Goal: Task Accomplishment & Management: Manage account settings

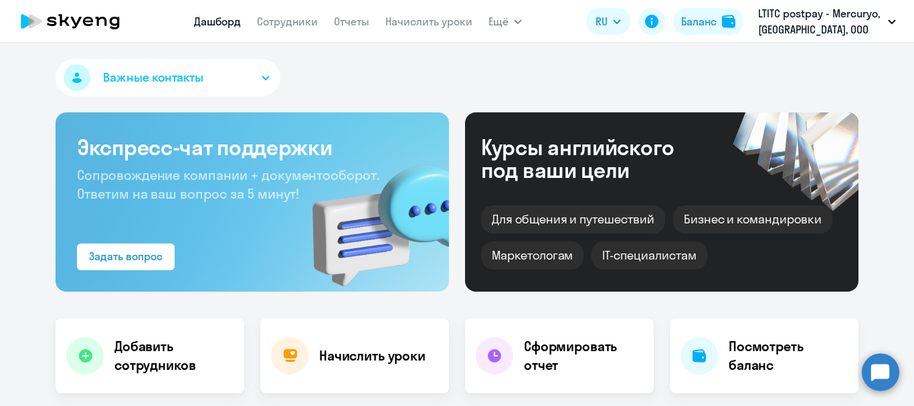
select select "30"
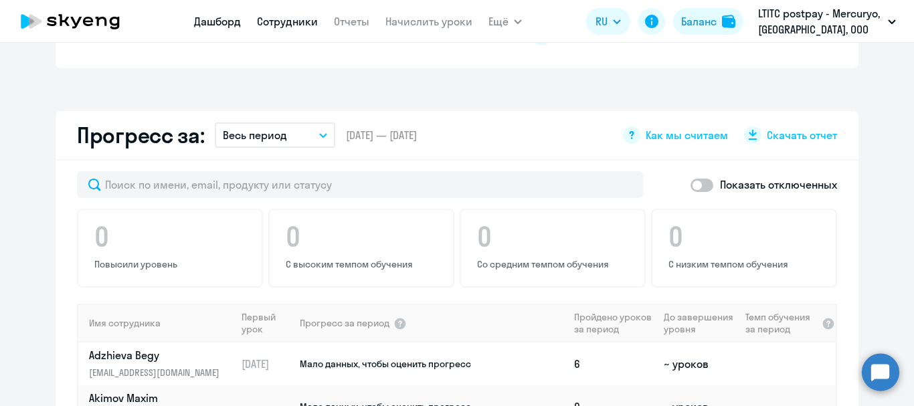
click at [287, 25] on link "Сотрудники" at bounding box center [287, 21] width 61 height 13
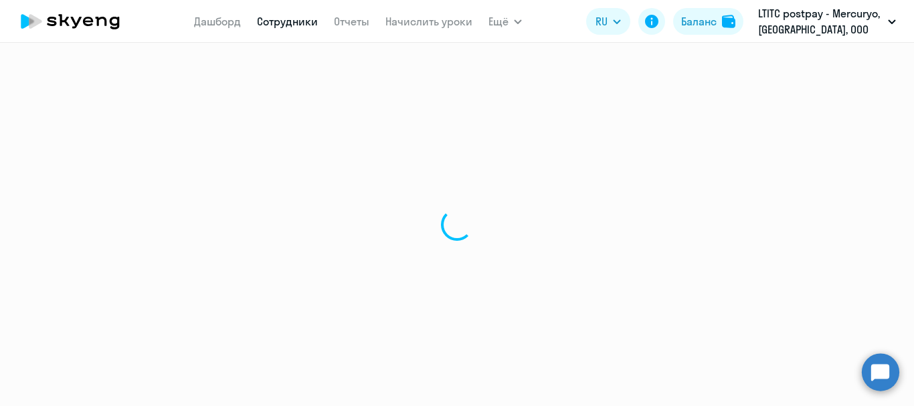
select select "30"
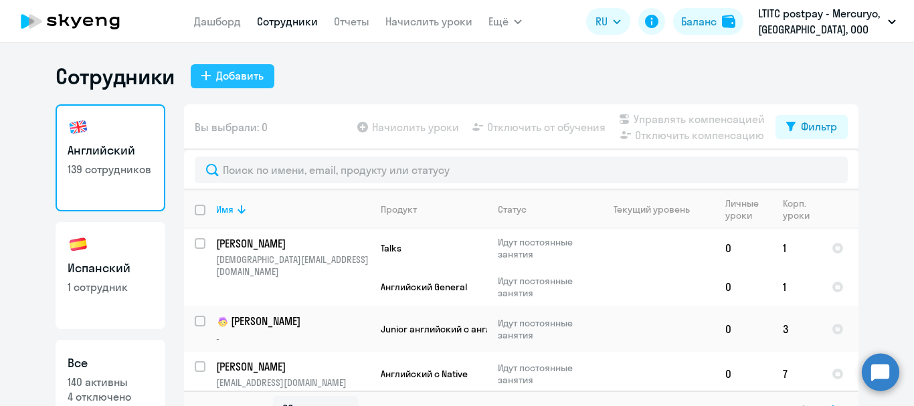
click at [225, 80] on div "Добавить" at bounding box center [240, 76] width 48 height 16
select select "english_adult_not_native_speaker"
select select "3"
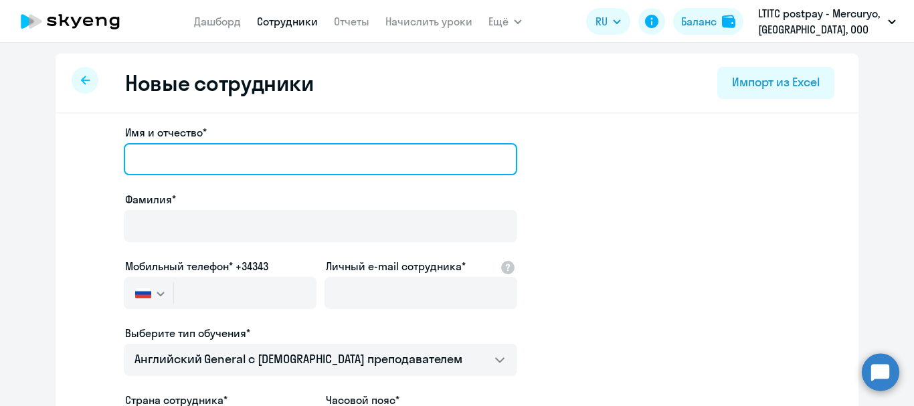
click at [246, 159] on input "Имя и отчество*" at bounding box center [321, 159] width 394 height 32
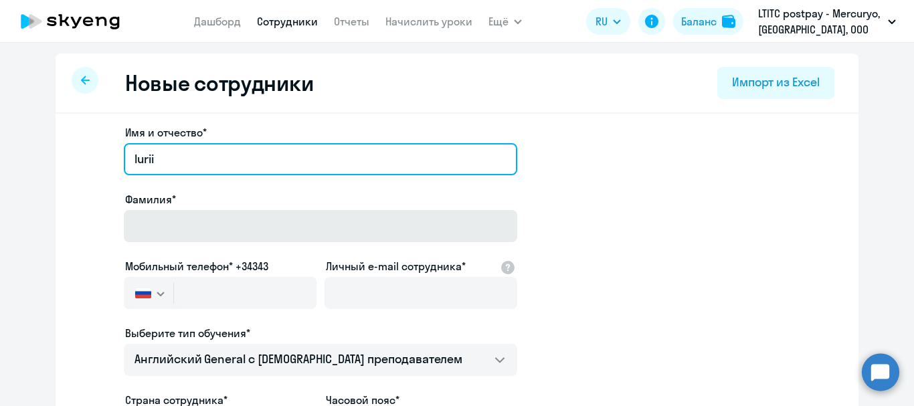
type input "Iurii"
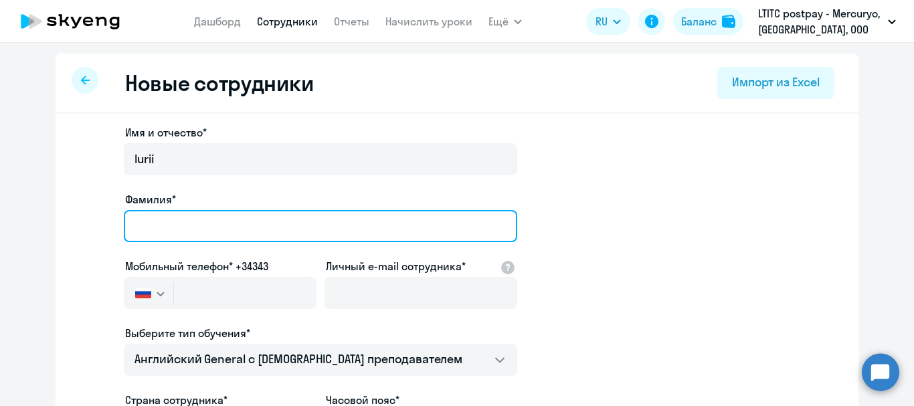
click at [197, 239] on input "Фамилия*" at bounding box center [321, 226] width 394 height 32
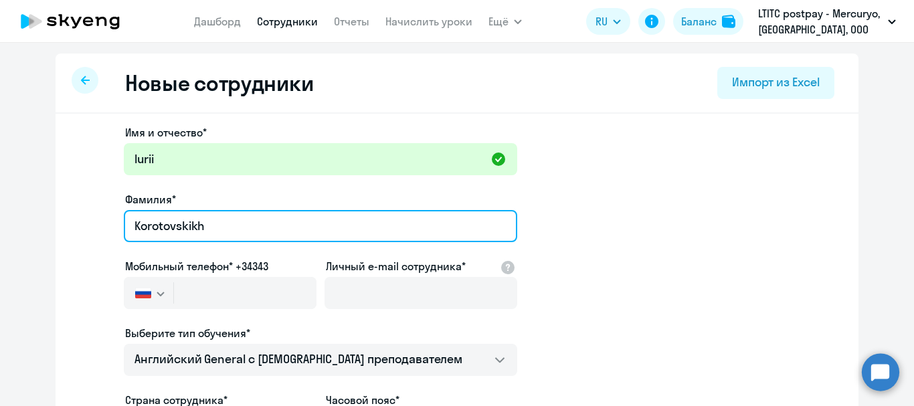
type input "Korotovskikh"
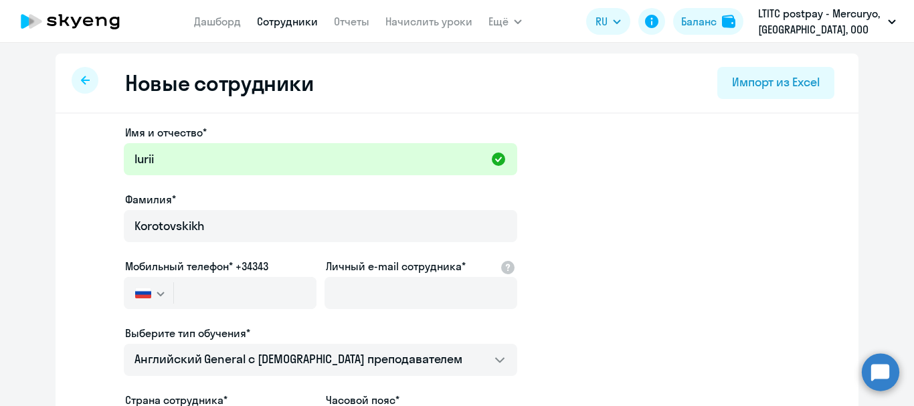
click at [144, 293] on img "button" at bounding box center [143, 293] width 16 height 11
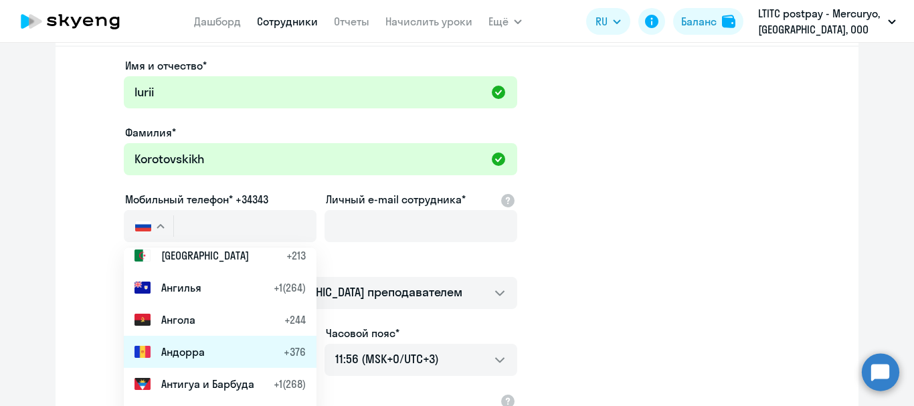
scroll to position [335, 0]
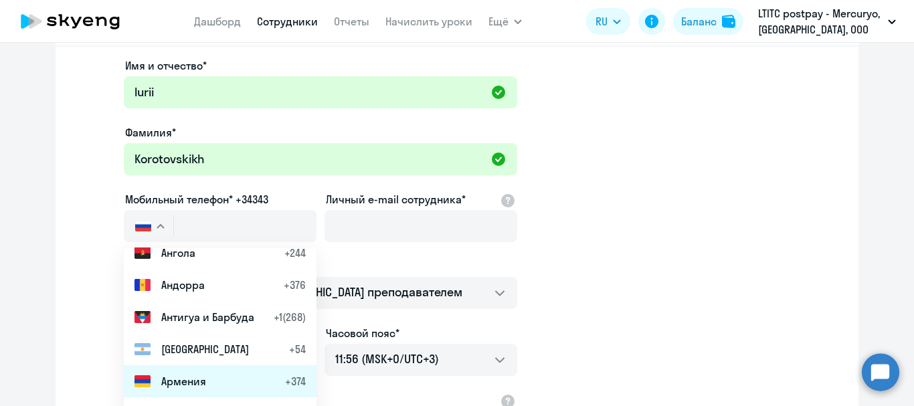
click at [163, 387] on span "Армения" at bounding box center [183, 381] width 45 height 16
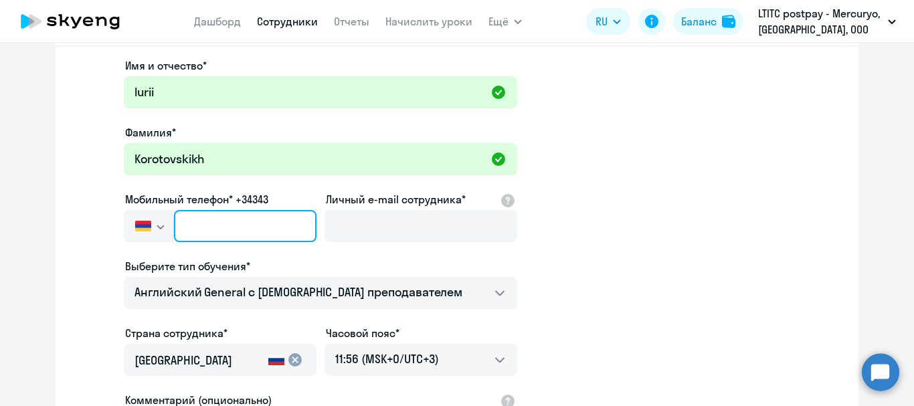
click at [220, 229] on input "text" at bounding box center [245, 226] width 143 height 32
type input "[PHONE_NUMBER]"
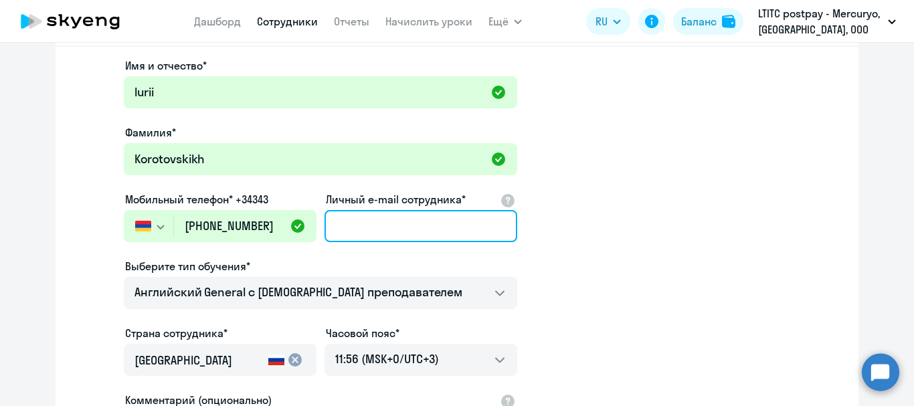
click at [379, 215] on input "Личный e-mail сотрудника*" at bounding box center [421, 226] width 193 height 32
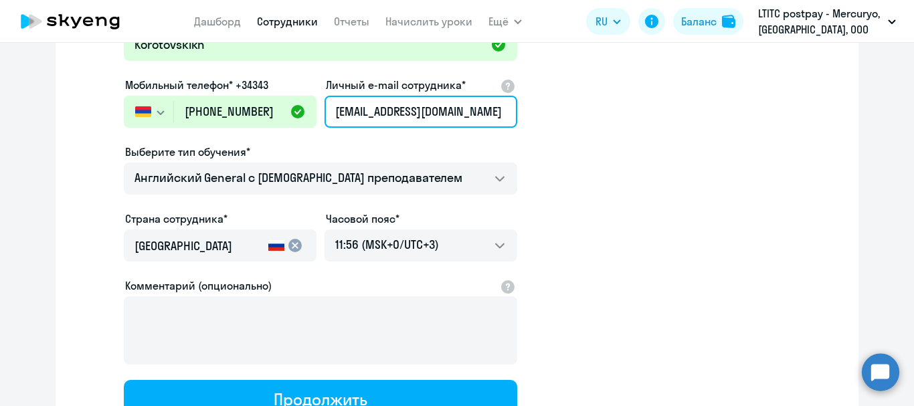
scroll to position [201, 0]
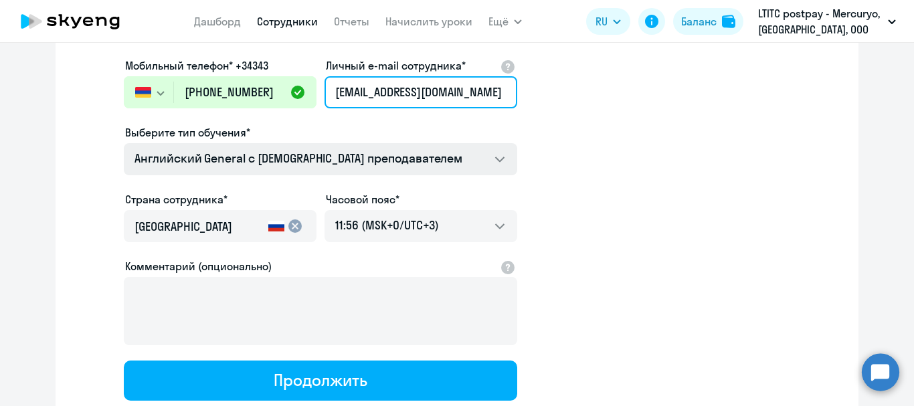
type input "[EMAIL_ADDRESS][DOMAIN_NAME]"
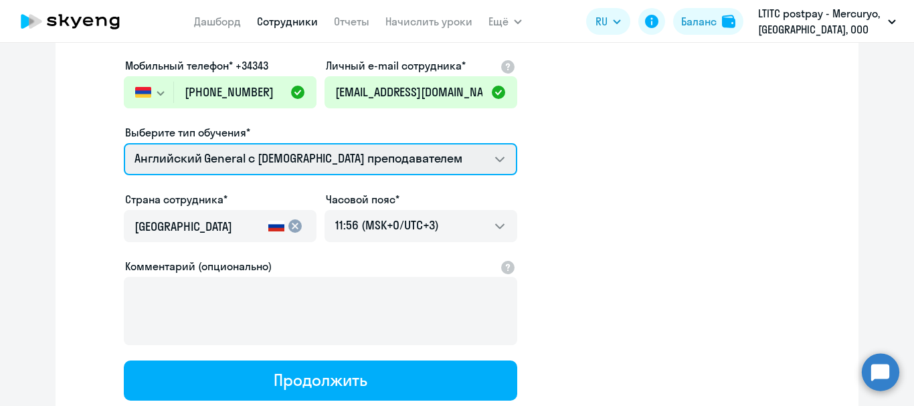
click at [373, 157] on select "Премиум уроки по испанскому языку для взрослых Talks 15 минутные разговоры на а…" at bounding box center [321, 159] width 394 height 32
select select "english_adult_native_speaker"
click at [124, 143] on select "Премиум уроки по испанскому языку для взрослых Talks 15 минутные разговоры на а…" at bounding box center [321, 159] width 394 height 32
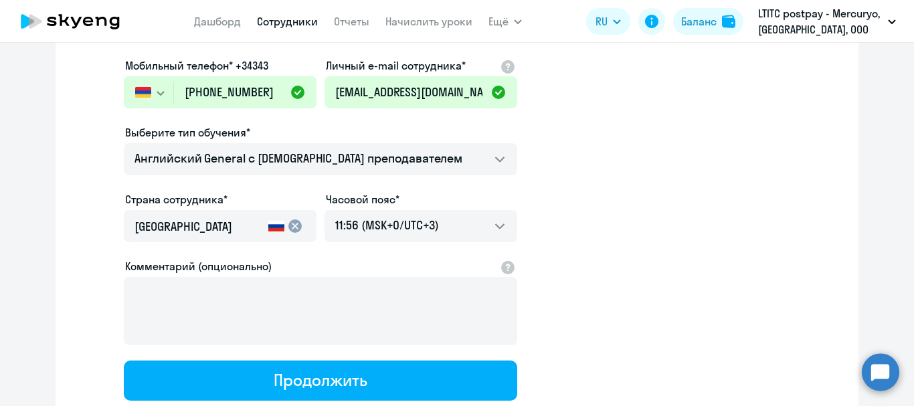
click at [289, 228] on mat-icon "cancel" at bounding box center [295, 226] width 16 height 16
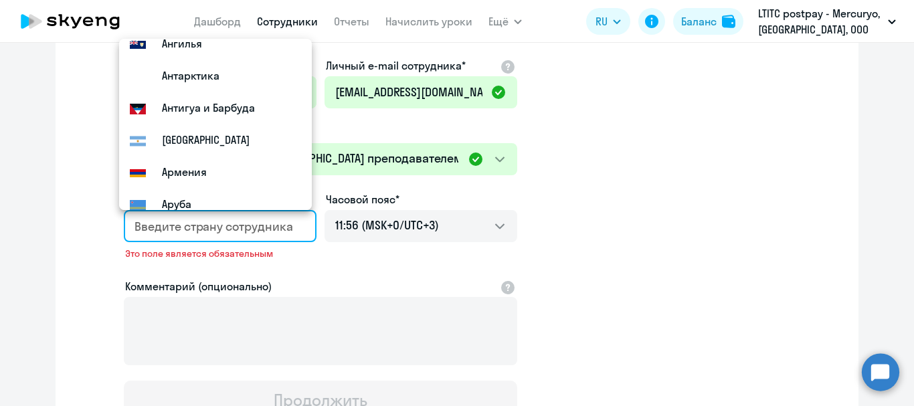
scroll to position [268, 0]
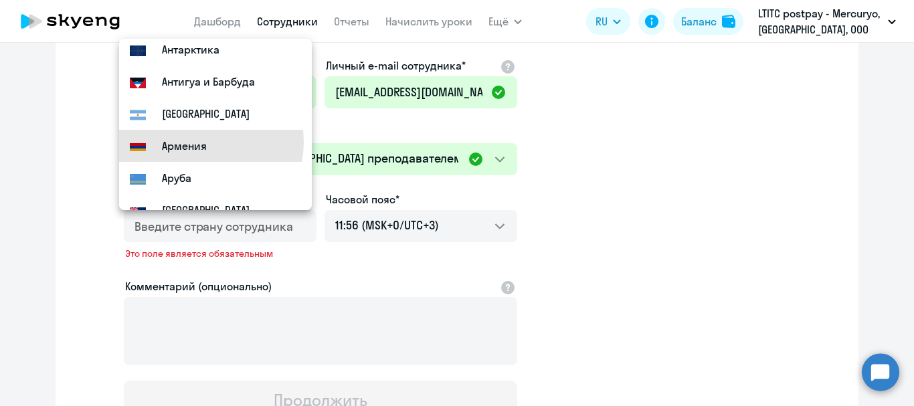
click at [203, 142] on small "Армения" at bounding box center [184, 146] width 45 height 16
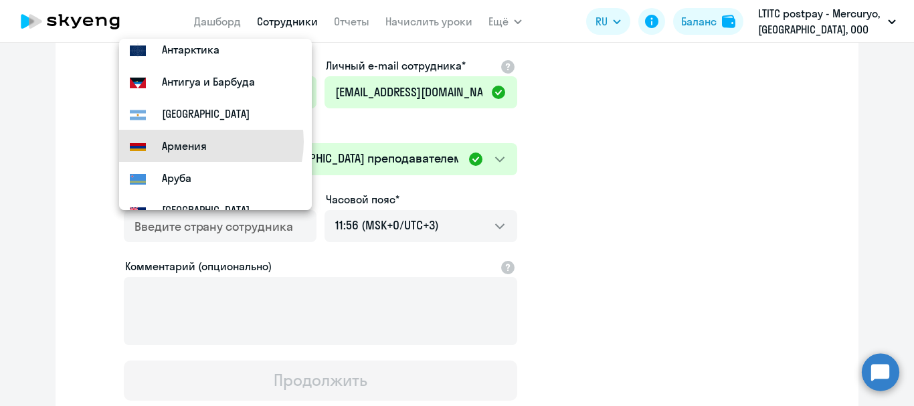
type input "Армения"
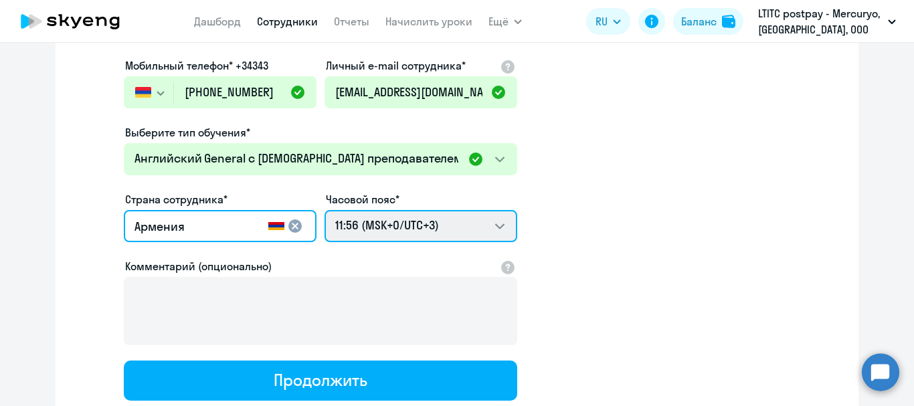
click at [402, 215] on select "21:56 (MSK-14/UTC-11) 22:56 (MSK-13/UTC-10) 23:56 (MSK-12/UTC-9) 00:56 (MSK-11/…" at bounding box center [421, 226] width 193 height 32
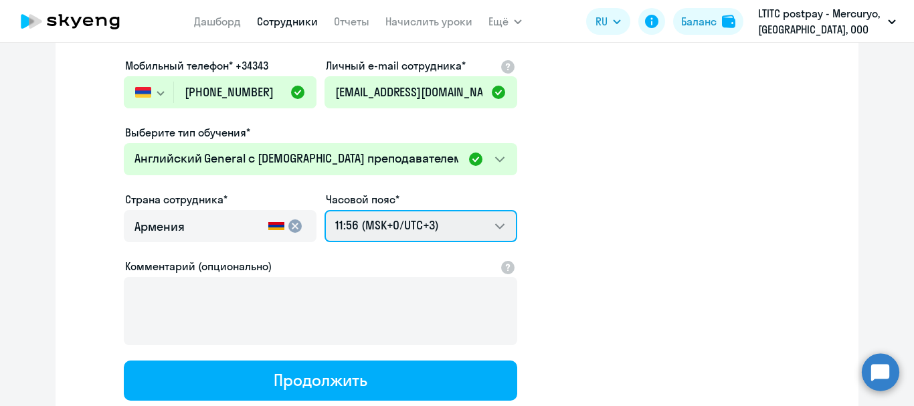
select select "4"
click at [325, 210] on select "21:56 (MSK-14/UTC-11) 22:56 (MSK-13/UTC-10) 23:56 (MSK-12/UTC-9) 00:56 (MSK-11/…" at bounding box center [421, 226] width 193 height 32
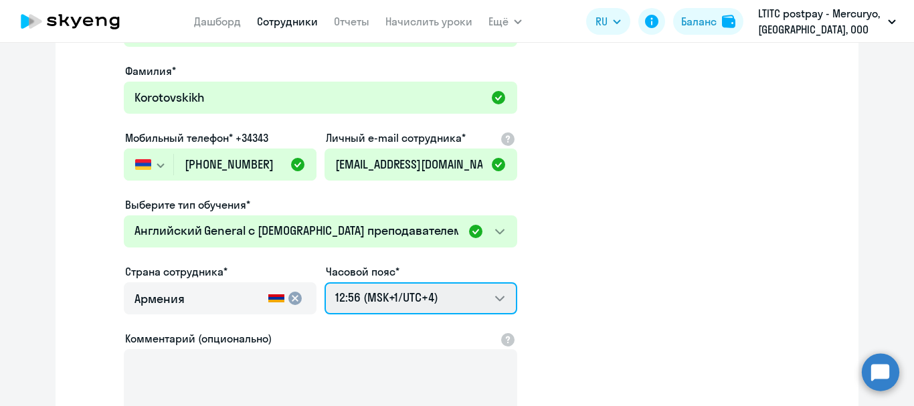
scroll to position [134, 0]
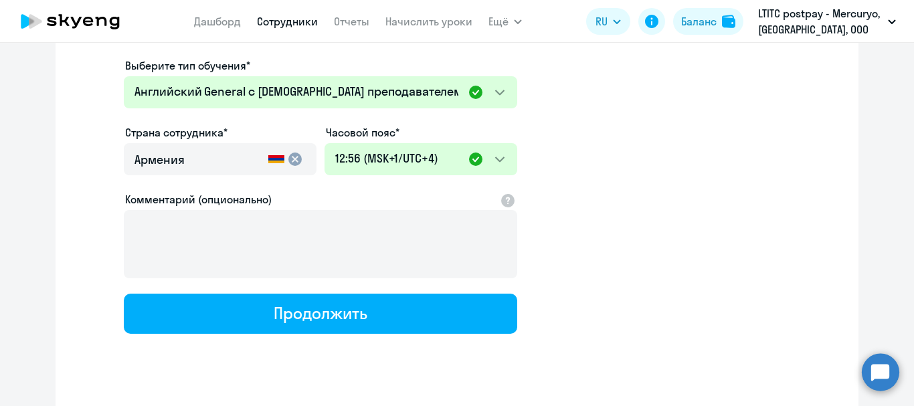
click at [296, 313] on div "Продолжить" at bounding box center [320, 313] width 93 height 21
select select "english_adult_native_speaker"
select select "4"
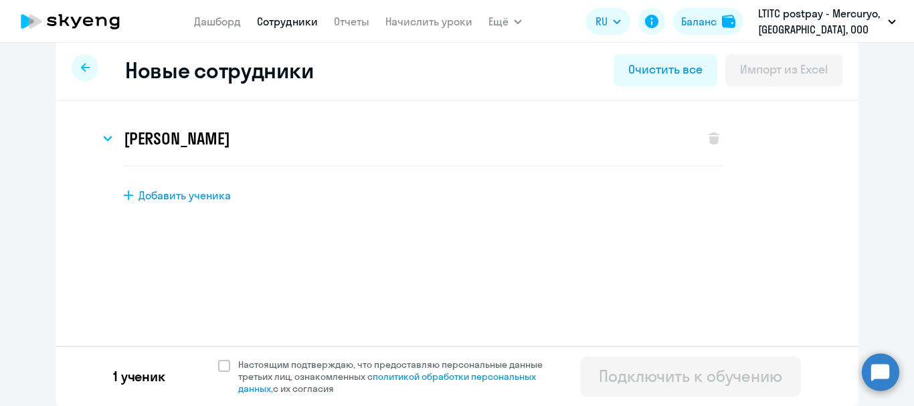
scroll to position [13, 0]
click at [220, 365] on span at bounding box center [224, 366] width 12 height 12
click at [218, 359] on input "Настоящим подтверждаю, что предоставляю персональные данные третьих лиц, ознако…" at bounding box center [218, 358] width 1 height 1
checkbox input "true"
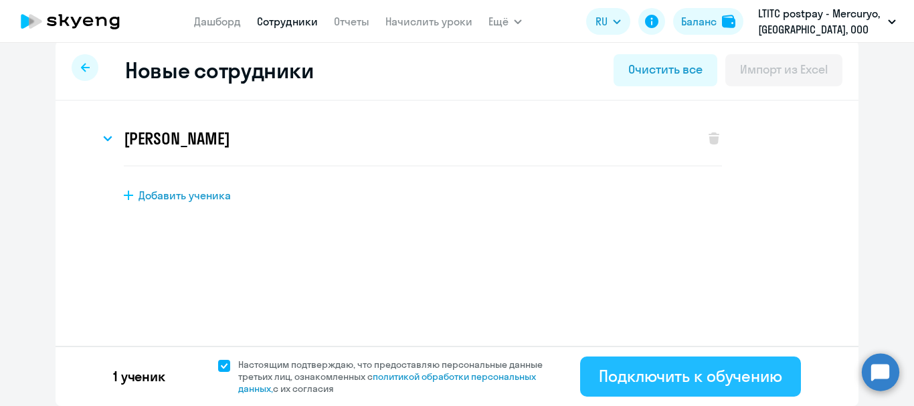
click at [702, 373] on div "Подключить к обучению" at bounding box center [690, 375] width 183 height 21
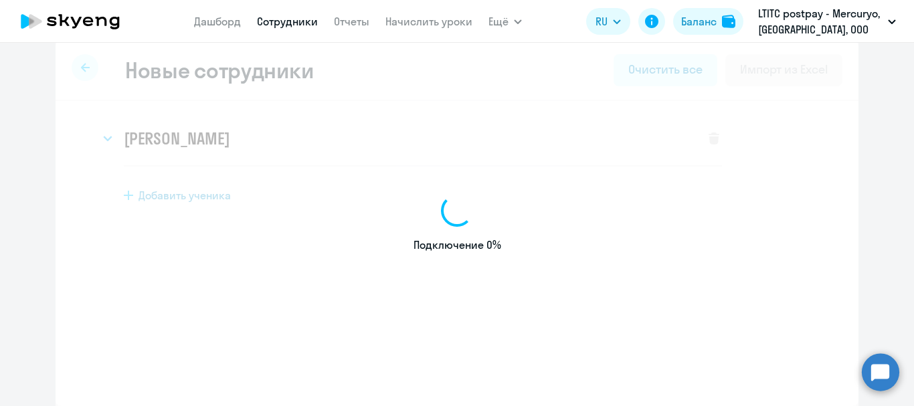
select select "english_adult_not_native_speaker"
select select "3"
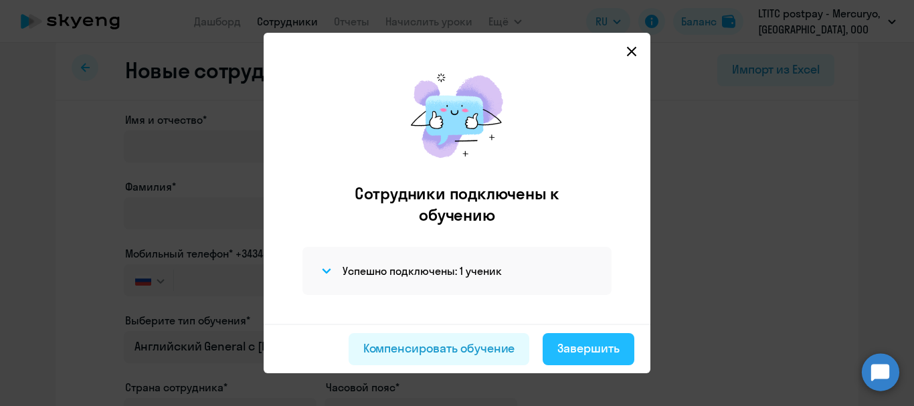
click at [598, 343] on div "Завершить" at bounding box center [588, 348] width 62 height 17
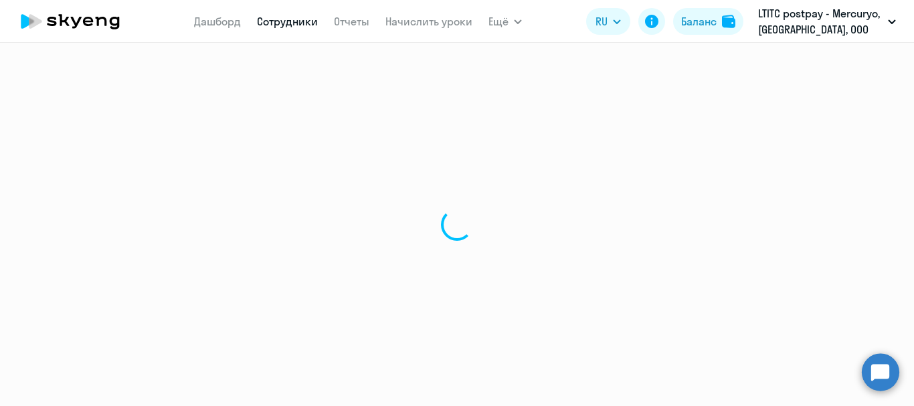
select select "30"
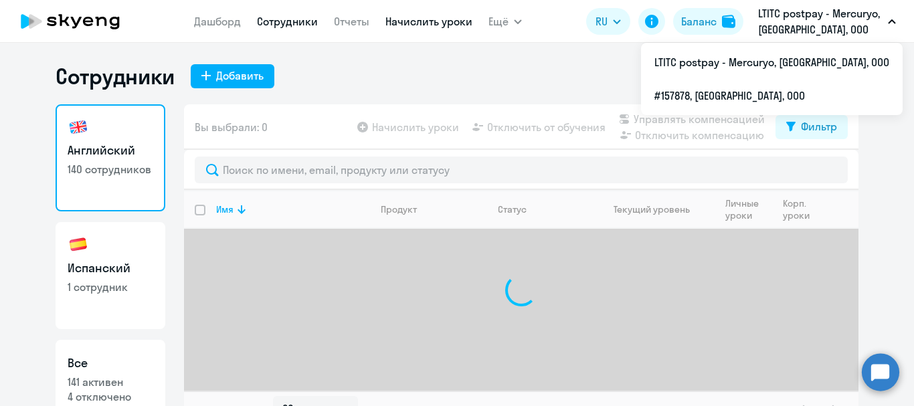
click at [406, 17] on link "Начислить уроки" at bounding box center [428, 21] width 87 height 13
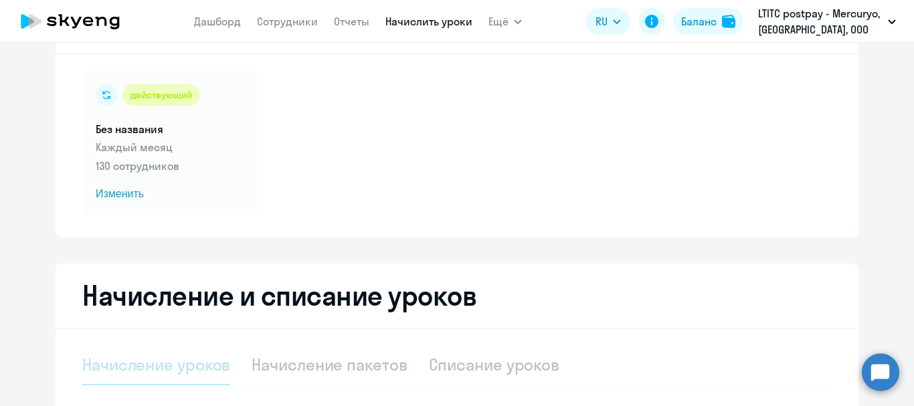
select select "10"
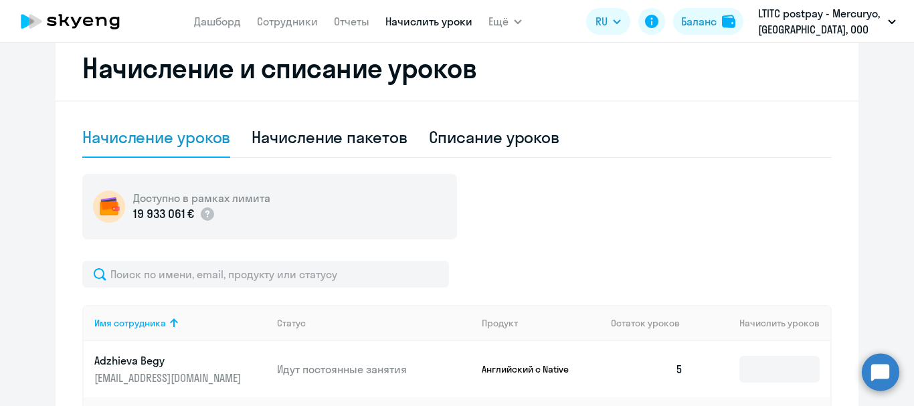
scroll to position [321, 0]
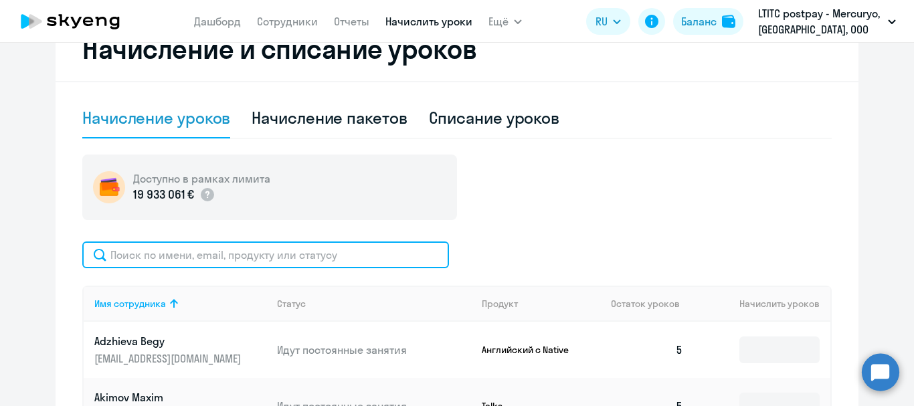
click at [270, 255] on input "text" at bounding box center [265, 255] width 367 height 27
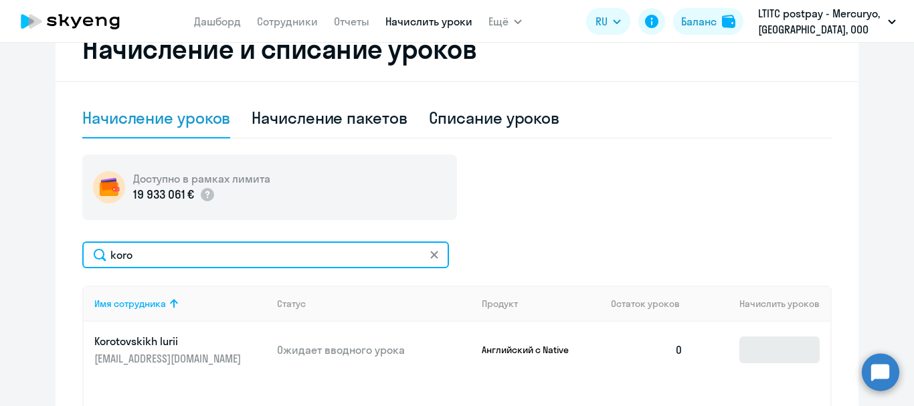
type input "koro"
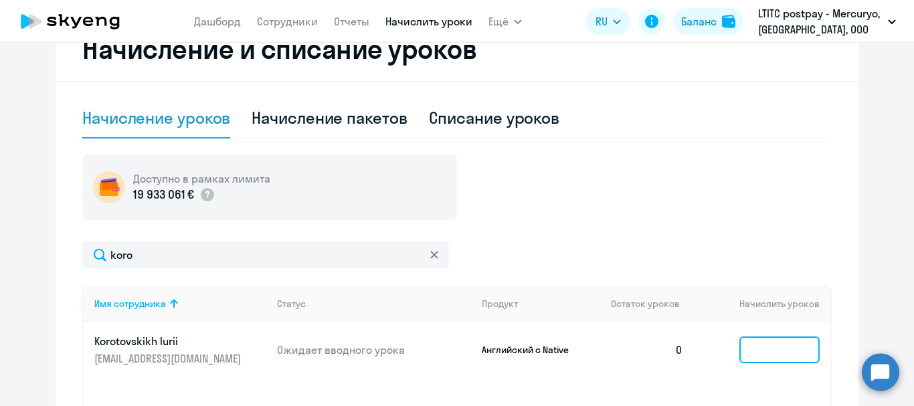
click at [776, 349] on input at bounding box center [780, 350] width 80 height 27
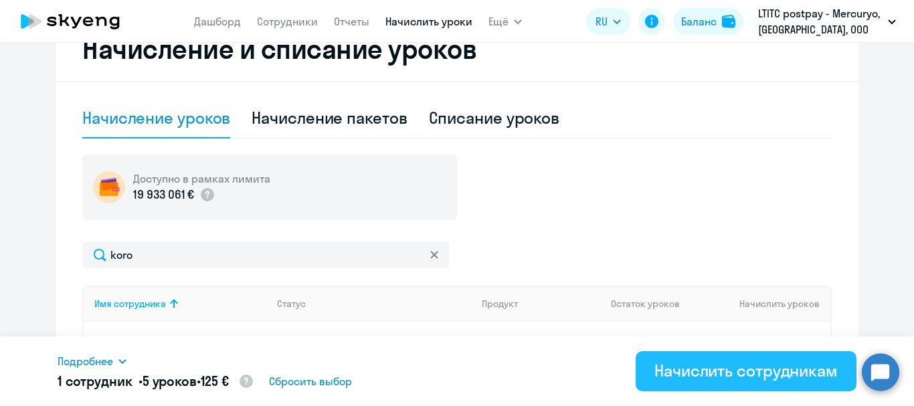
type input "5"
click at [784, 367] on div "Начислить сотрудникам" at bounding box center [746, 370] width 183 height 21
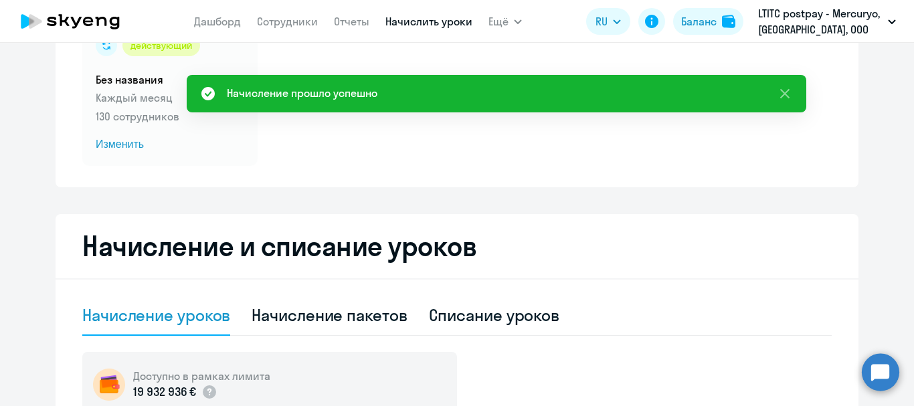
scroll to position [120, 0]
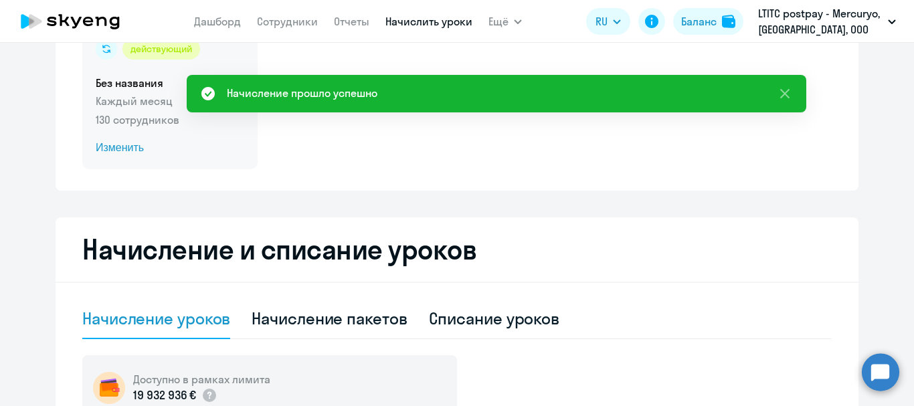
click at [125, 145] on span "Изменить" at bounding box center [170, 148] width 149 height 16
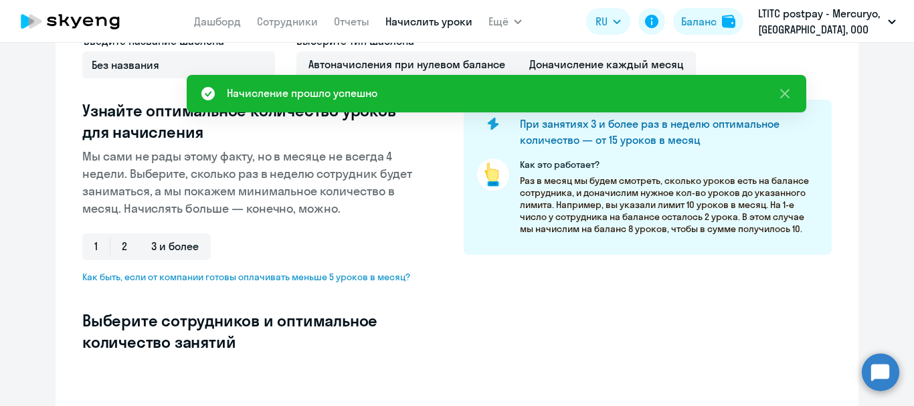
select select "10"
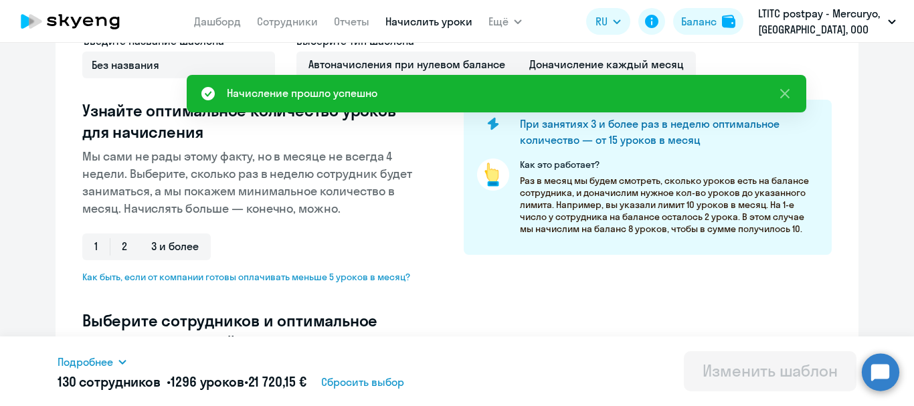
scroll to position [388, 0]
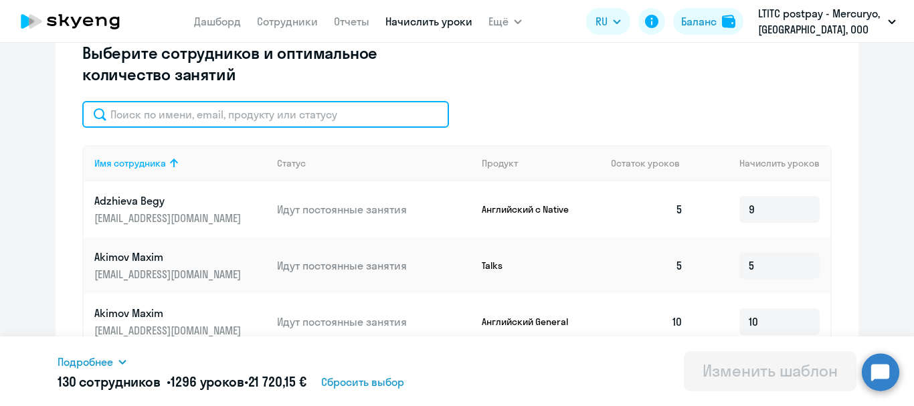
click at [226, 113] on input "text" at bounding box center [265, 114] width 367 height 27
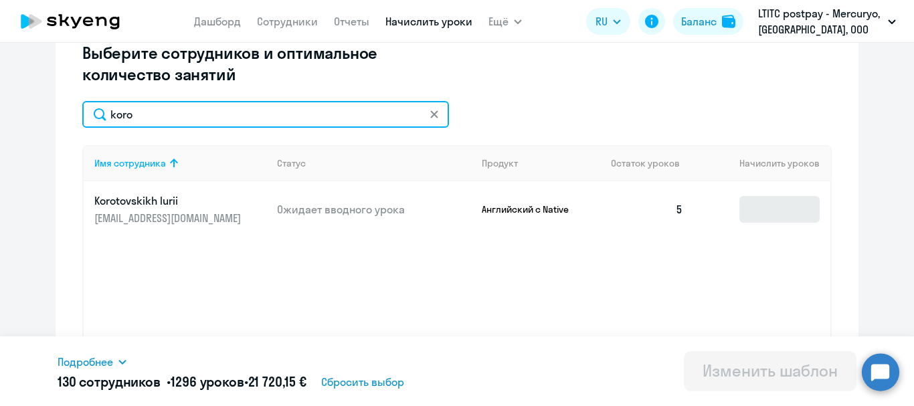
type input "koro"
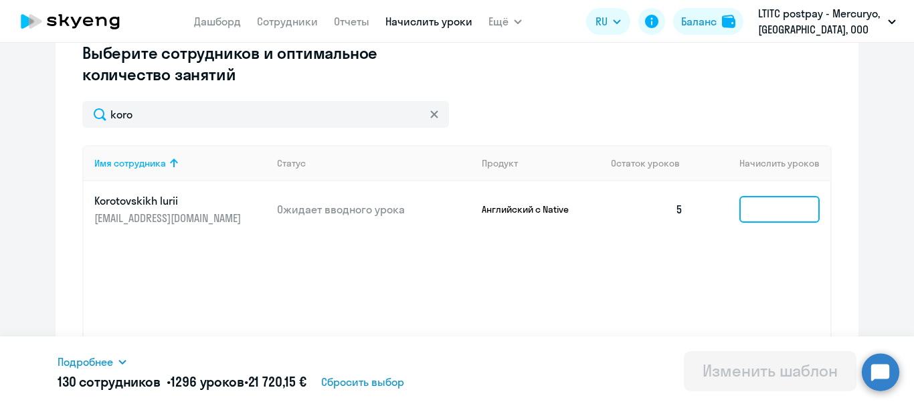
click at [757, 205] on input at bounding box center [780, 209] width 80 height 27
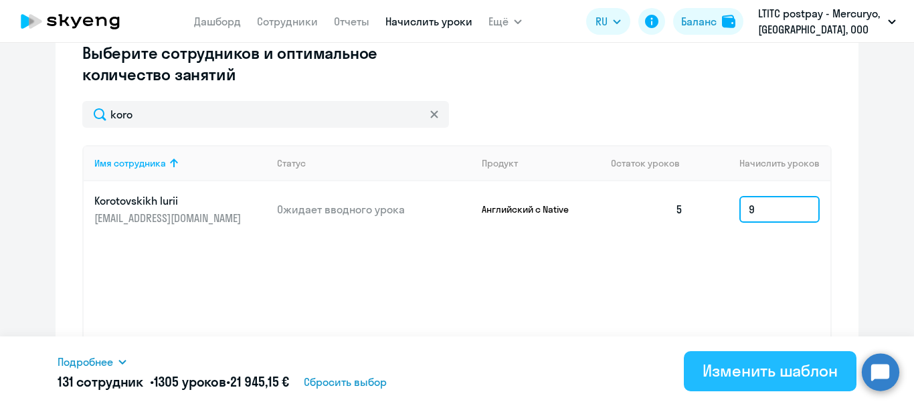
type input "9"
click at [766, 363] on div "Изменить шаблон" at bounding box center [770, 370] width 135 height 21
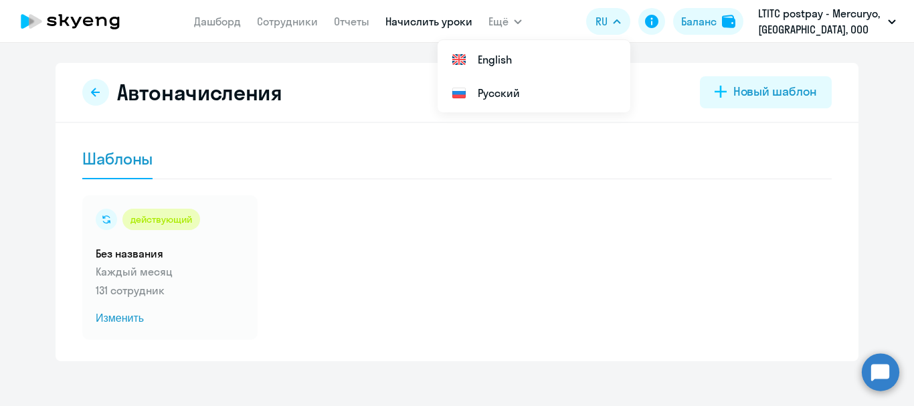
click at [872, 365] on circle at bounding box center [880, 371] width 37 height 37
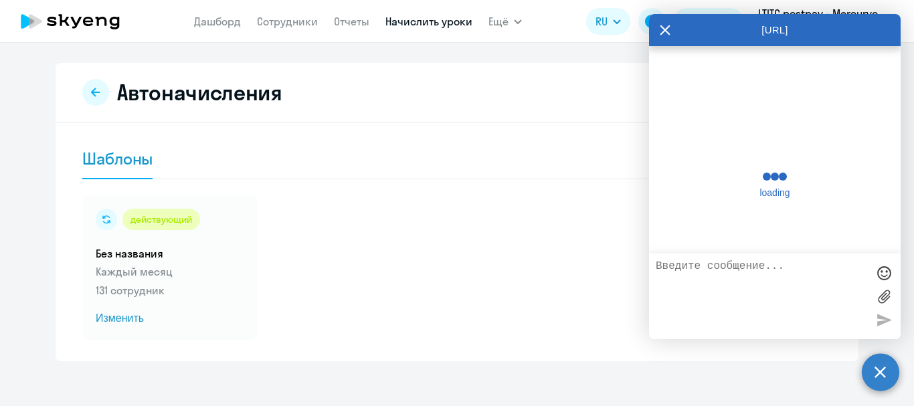
click at [872, 365] on circle at bounding box center [880, 371] width 37 height 37
